Goal: Task Accomplishment & Management: Use online tool/utility

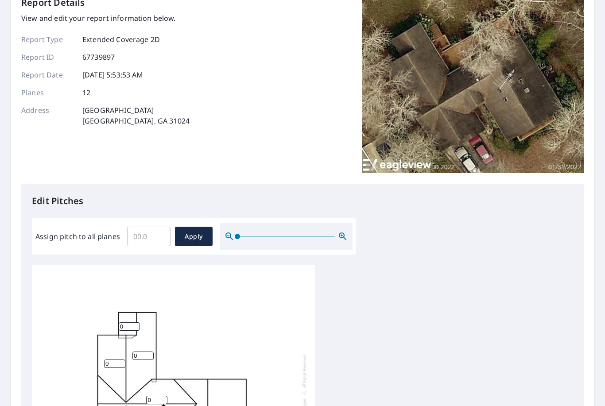
scroll to position [158, 0]
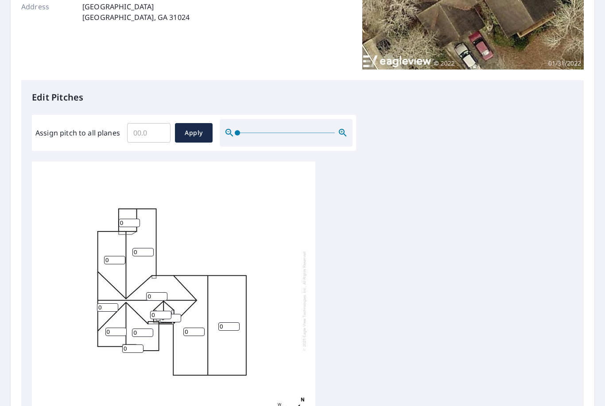
click at [143, 134] on input "Assign pitch to all planes" at bounding box center [148, 133] width 43 height 25
type input "8"
click at [364, 287] on div "0 0 0 0 0 0 0 0 0 0 0 0" at bounding box center [303, 301] width 542 height 278
click at [198, 129] on span "Apply" at bounding box center [193, 133] width 23 height 11
type input "8"
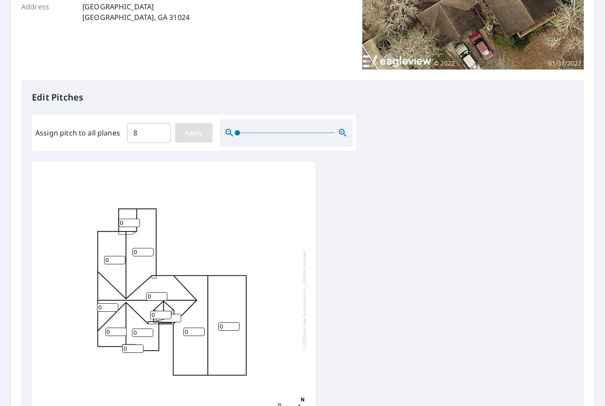
type input "8"
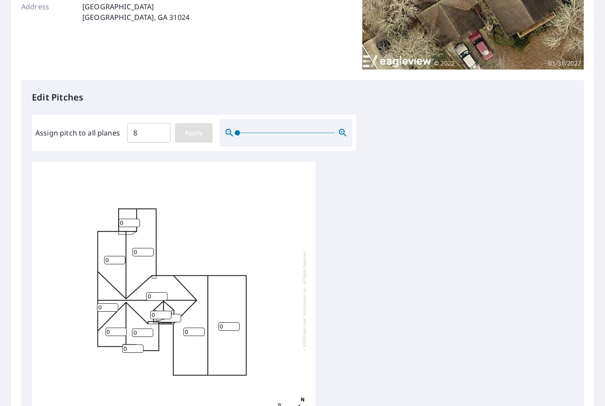
type input "8"
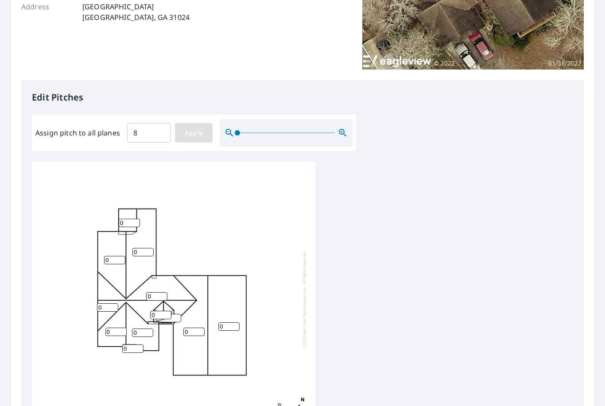
type input "8"
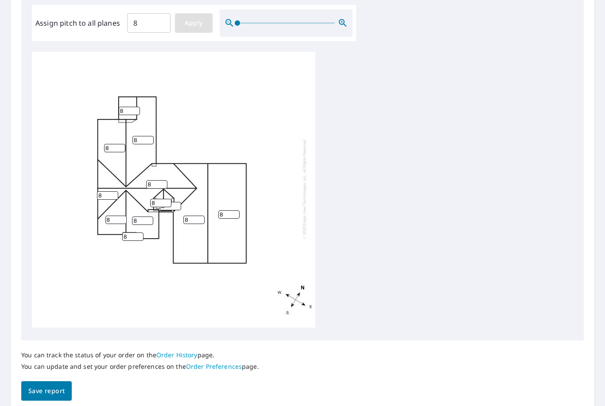
scroll to position [266, 0]
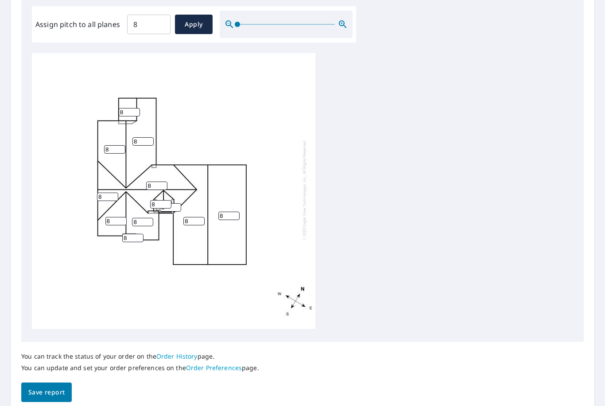
click at [44, 387] on span "Save report" at bounding box center [46, 392] width 36 height 11
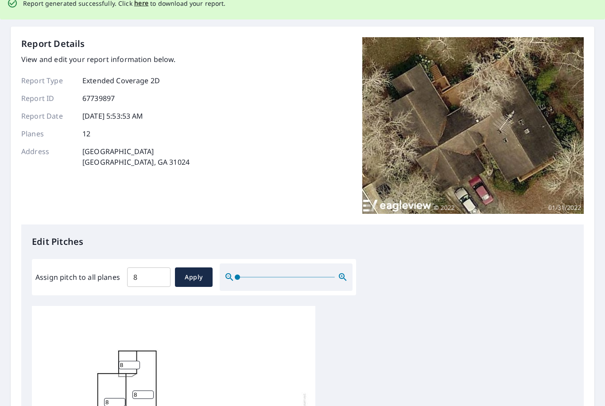
scroll to position [0, 0]
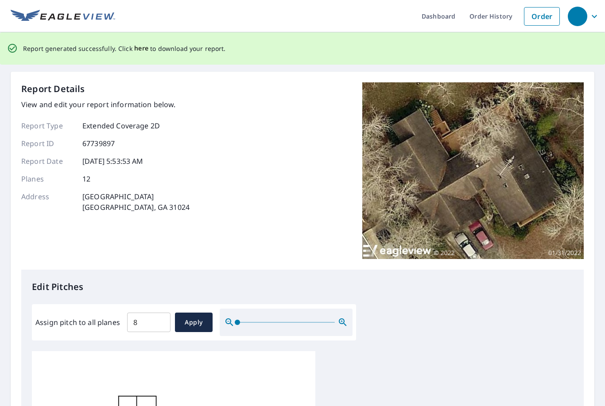
click at [144, 45] on span "here" at bounding box center [141, 48] width 15 height 11
click at [138, 49] on span "here" at bounding box center [141, 48] width 15 height 11
